Goal: Task Accomplishment & Management: Manage account settings

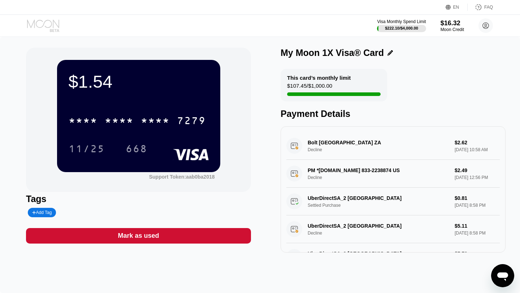
click at [42, 24] on icon at bounding box center [44, 25] width 34 height 13
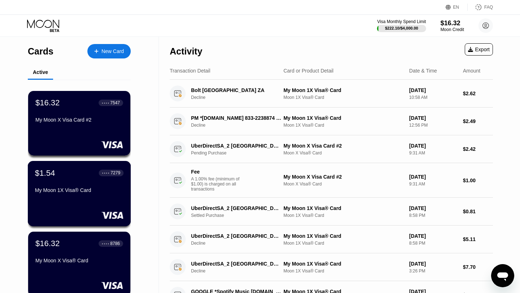
click at [108, 188] on div "My Moon 1X Visa® Card" at bounding box center [79, 190] width 88 height 6
